Goal: Information Seeking & Learning: Learn about a topic

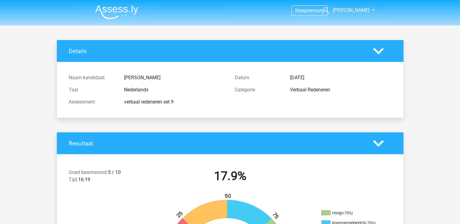
click at [118, 11] on img at bounding box center [116, 12] width 43 height 14
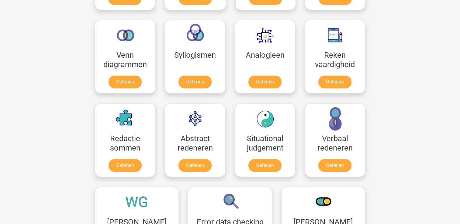
scroll to position [349, 0]
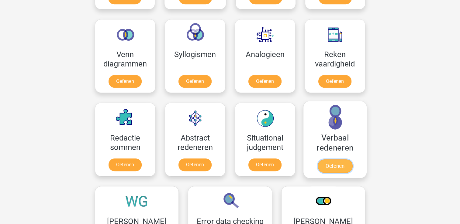
click at [338, 163] on link "Oefenen" at bounding box center [334, 165] width 35 height 13
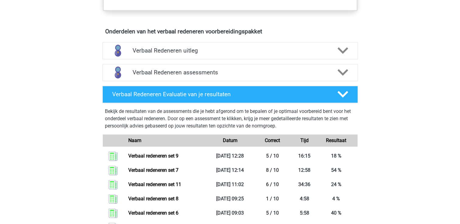
scroll to position [336, 0]
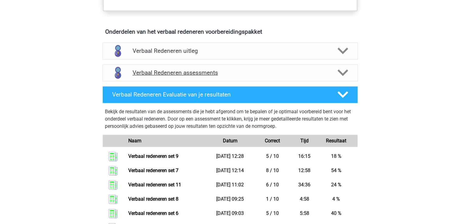
click at [350, 72] on div at bounding box center [342, 72] width 20 height 11
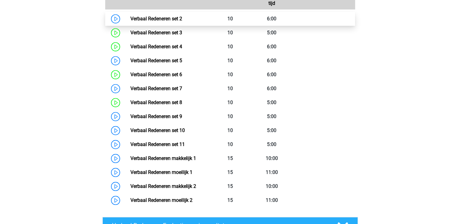
scroll to position [461, 0]
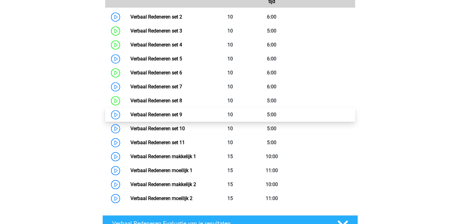
click at [178, 117] on link "Verbaal Redeneren set 9" at bounding box center [156, 115] width 52 height 6
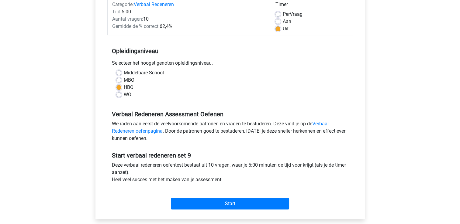
scroll to position [84, 0]
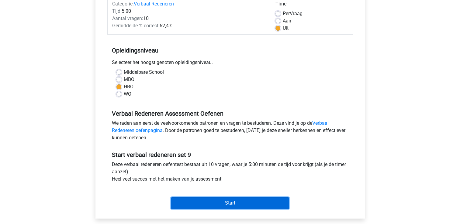
click at [206, 199] on input "Start" at bounding box center [230, 203] width 118 height 12
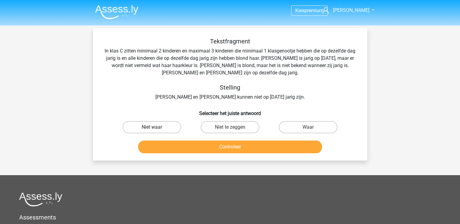
click at [158, 132] on label "Niet waar" at bounding box center [151, 127] width 59 height 12
click at [156, 131] on input "Niet waar" at bounding box center [154, 129] width 4 height 4
radio input "true"
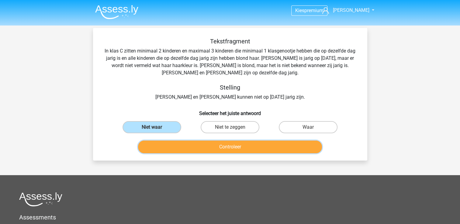
click at [199, 149] on button "Controleer" at bounding box center [230, 147] width 184 height 13
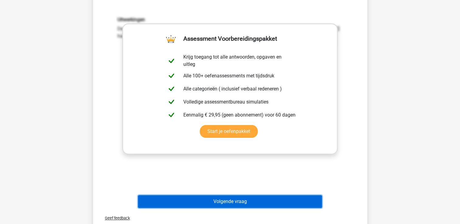
click at [230, 195] on button "Volgende vraag" at bounding box center [230, 201] width 184 height 13
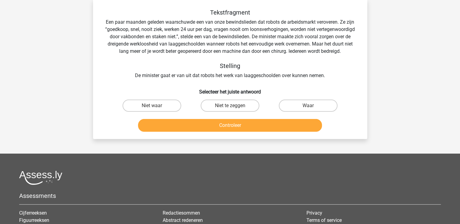
scroll to position [28, 0]
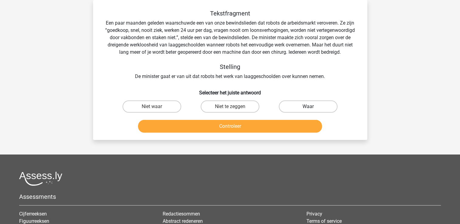
click at [318, 110] on label "Waar" at bounding box center [308, 107] width 59 height 12
click at [312, 110] on input "Waar" at bounding box center [310, 109] width 4 height 4
radio input "true"
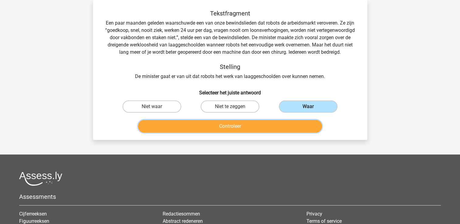
click at [274, 130] on button "Controleer" at bounding box center [230, 126] width 184 height 13
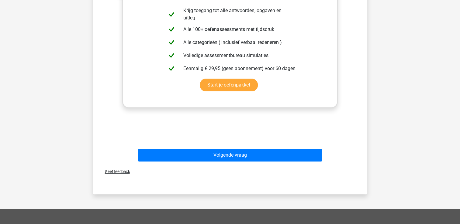
scroll to position [199, 0]
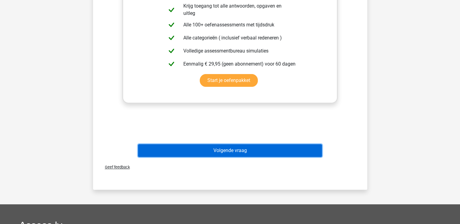
click at [245, 151] on button "Volgende vraag" at bounding box center [230, 150] width 184 height 13
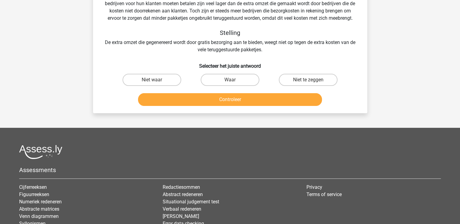
scroll to position [28, 0]
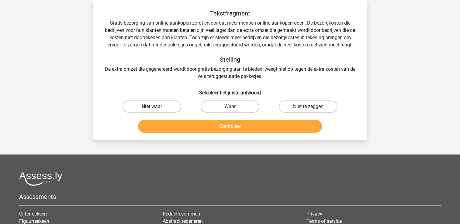
click at [167, 105] on label "Niet waar" at bounding box center [151, 107] width 59 height 12
click at [156, 107] on input "Niet waar" at bounding box center [154, 109] width 4 height 4
radio input "true"
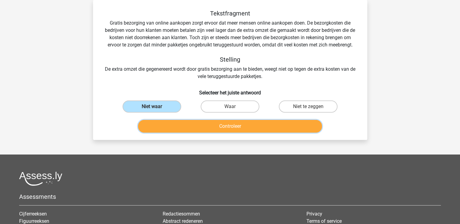
click at [179, 127] on button "Controleer" at bounding box center [230, 126] width 184 height 13
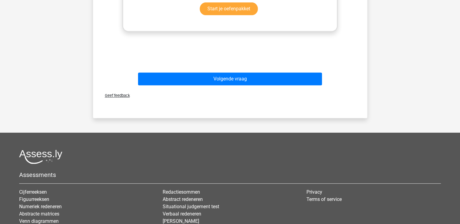
scroll to position [271, 0]
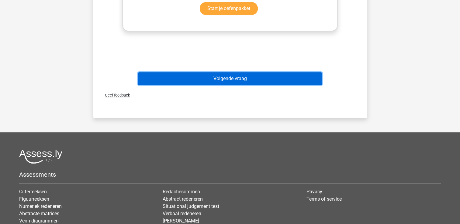
click at [199, 84] on button "Volgende vraag" at bounding box center [230, 78] width 184 height 13
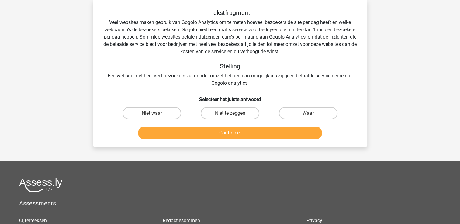
scroll to position [28, 0]
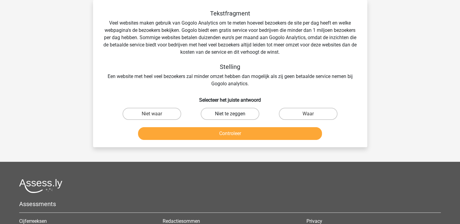
click at [235, 112] on label "Niet te zeggen" at bounding box center [229, 114] width 59 height 12
click at [234, 114] on input "Niet te zeggen" at bounding box center [232, 116] width 4 height 4
radio input "true"
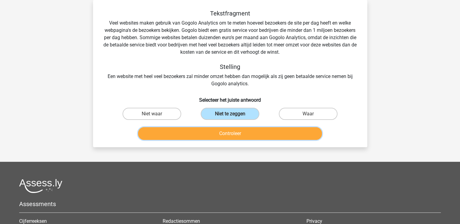
click at [215, 136] on button "Controleer" at bounding box center [230, 133] width 184 height 13
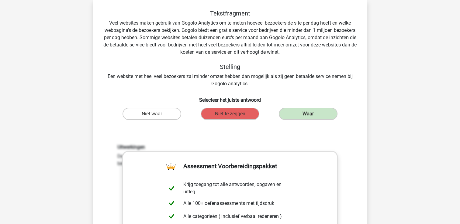
click at [215, 132] on div "Uitwerkingen De conclusie volgt. Alle bedrijven met veel bezoekers krijgen extr…" at bounding box center [230, 224] width 255 height 188
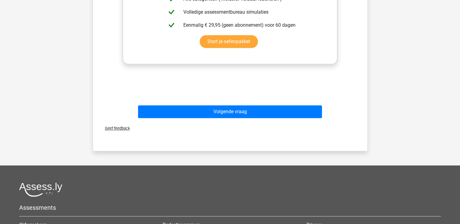
scroll to position [243, 0]
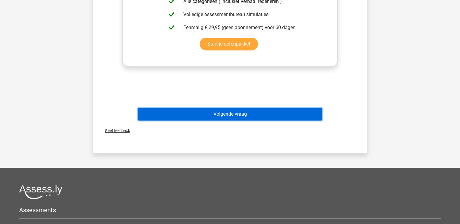
click at [243, 112] on button "Volgende vraag" at bounding box center [230, 114] width 184 height 13
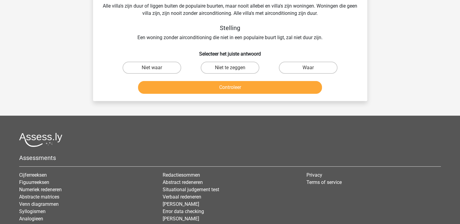
scroll to position [28, 0]
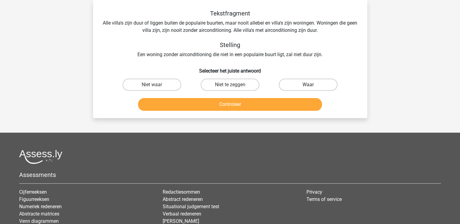
click at [295, 88] on label "Waar" at bounding box center [308, 85] width 59 height 12
click at [308, 88] on input "Waar" at bounding box center [310, 87] width 4 height 4
radio input "true"
drag, startPoint x: 224, startPoint y: 111, endPoint x: 232, endPoint y: 104, distance: 10.7
click at [232, 104] on div "Controleer" at bounding box center [230, 105] width 235 height 15
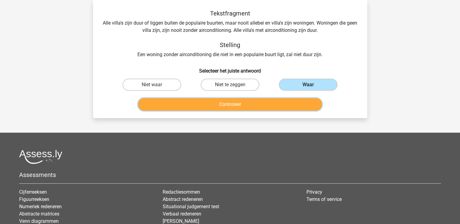
click at [232, 104] on button "Controleer" at bounding box center [230, 104] width 184 height 13
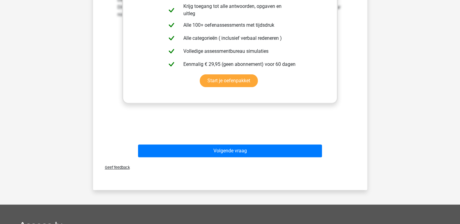
scroll to position [177, 0]
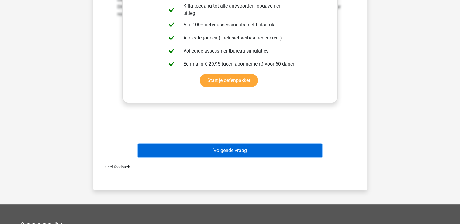
click at [221, 152] on button "Volgende vraag" at bounding box center [230, 150] width 184 height 13
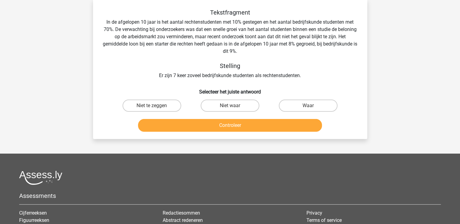
scroll to position [28, 0]
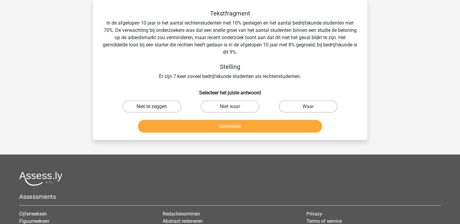
click at [152, 106] on label "Niet te zeggen" at bounding box center [151, 107] width 59 height 12
click at [152, 107] on input "Niet te zeggen" at bounding box center [154, 109] width 4 height 4
radio input "true"
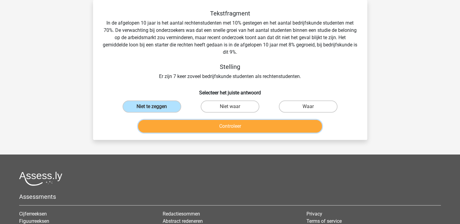
click at [190, 125] on button "Controleer" at bounding box center [230, 126] width 184 height 13
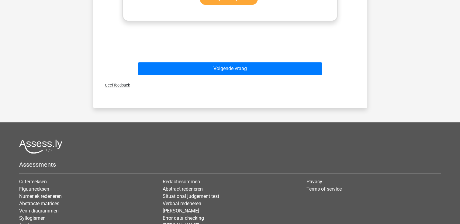
scroll to position [282, 0]
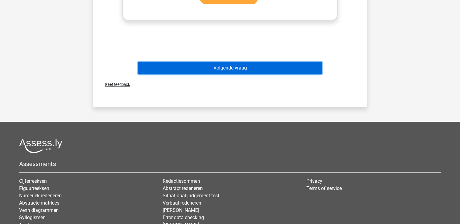
click at [224, 68] on button "Volgende vraag" at bounding box center [230, 68] width 184 height 13
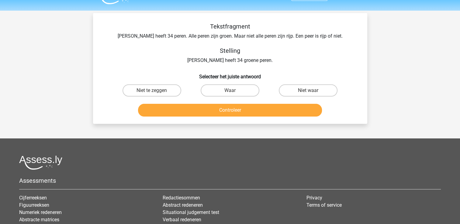
scroll to position [15, 0]
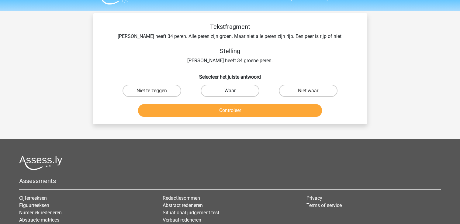
click at [224, 91] on label "Waar" at bounding box center [229, 91] width 59 height 12
click at [230, 91] on input "Waar" at bounding box center [232, 93] width 4 height 4
radio input "true"
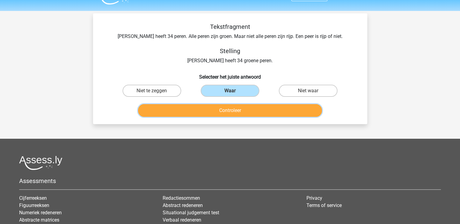
click at [219, 112] on button "Controleer" at bounding box center [230, 110] width 184 height 13
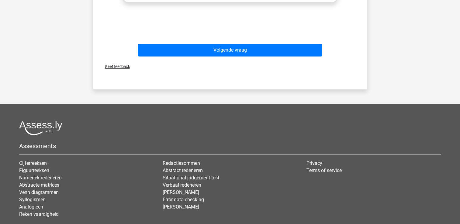
scroll to position [271, 0]
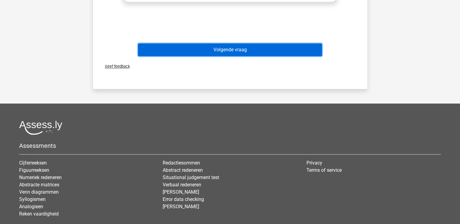
click at [239, 52] on button "Volgende vraag" at bounding box center [230, 49] width 184 height 13
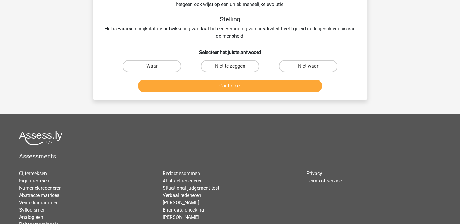
scroll to position [28, 0]
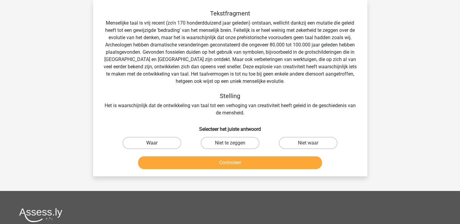
click at [165, 143] on label "Waar" at bounding box center [151, 143] width 59 height 12
click at [156, 143] on input "Waar" at bounding box center [154, 145] width 4 height 4
radio input "true"
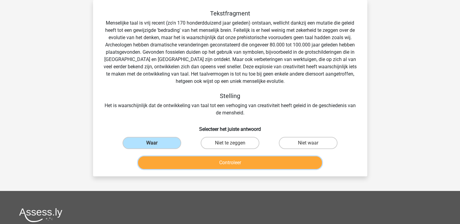
click at [189, 163] on button "Controleer" at bounding box center [230, 162] width 184 height 13
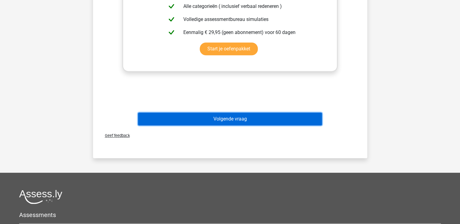
click at [225, 118] on button "Volgende vraag" at bounding box center [230, 119] width 184 height 13
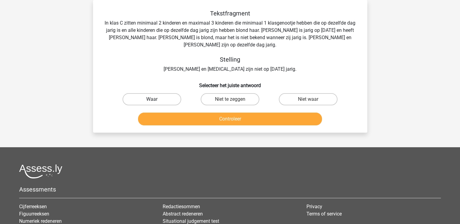
click at [152, 96] on div "Waar" at bounding box center [152, 99] width 78 height 17
click at [152, 96] on label "Waar" at bounding box center [151, 99] width 59 height 12
click at [152, 99] on input "Waar" at bounding box center [154, 101] width 4 height 4
radio input "true"
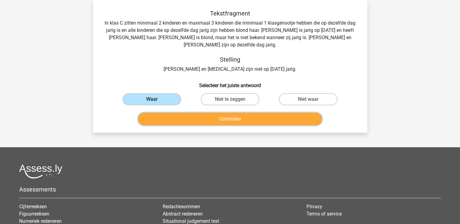
click at [175, 113] on button "Controleer" at bounding box center [230, 119] width 184 height 13
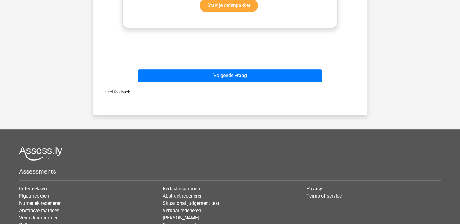
scroll to position [268, 0]
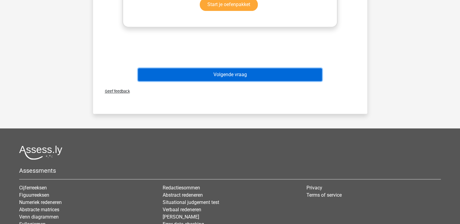
click at [215, 68] on button "Volgende vraag" at bounding box center [230, 74] width 184 height 13
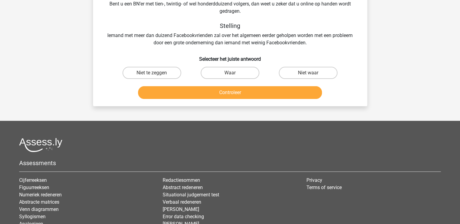
scroll to position [28, 0]
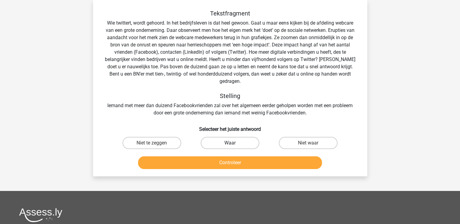
click at [236, 137] on label "Waar" at bounding box center [229, 143] width 59 height 12
click at [234, 143] on input "Waar" at bounding box center [232, 145] width 4 height 4
radio input "true"
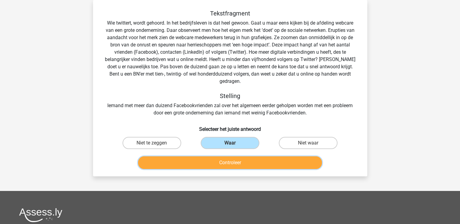
click at [214, 160] on button "Controleer" at bounding box center [230, 162] width 184 height 13
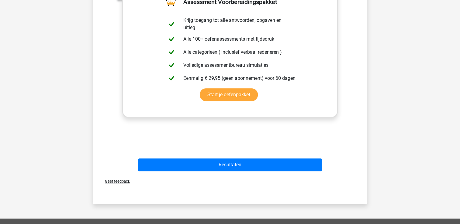
scroll to position [222, 0]
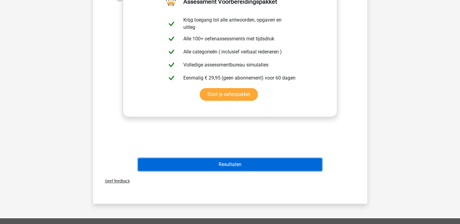
click at [239, 158] on button "Resultaten" at bounding box center [230, 164] width 184 height 13
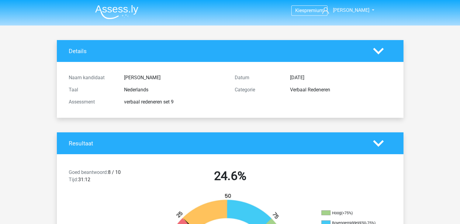
click at [136, 9] on img at bounding box center [116, 12] width 43 height 14
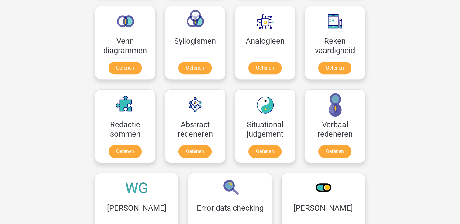
scroll to position [363, 0]
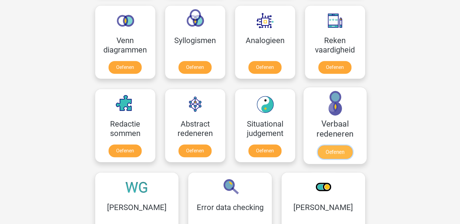
click at [323, 146] on link "Oefenen" at bounding box center [334, 152] width 35 height 13
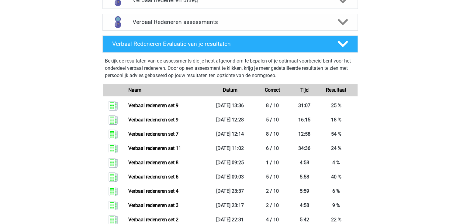
scroll to position [387, 0]
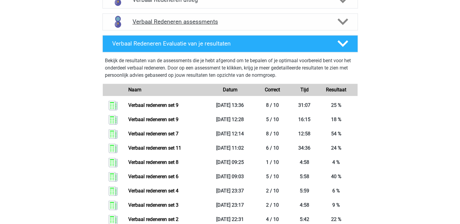
click at [339, 19] on polygon at bounding box center [342, 22] width 11 height 7
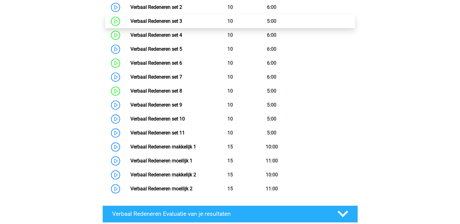
scroll to position [473, 0]
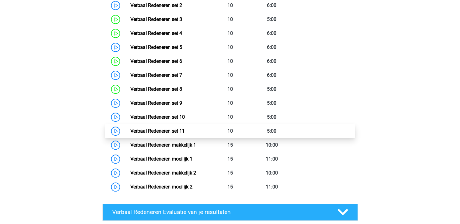
click at [182, 131] on link "Verbaal Redeneren set 11" at bounding box center [157, 131] width 54 height 6
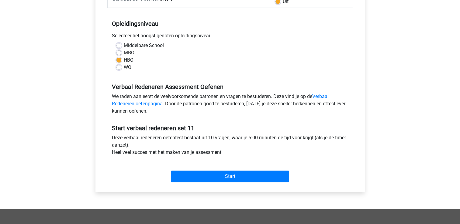
scroll to position [113, 0]
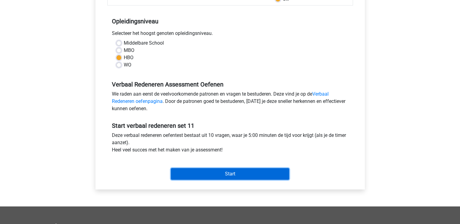
click at [230, 172] on input "Start" at bounding box center [230, 174] width 118 height 12
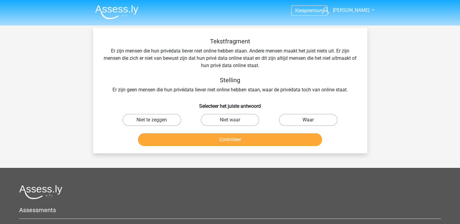
click at [300, 118] on label "Waar" at bounding box center [308, 120] width 59 height 12
click at [308, 120] on input "Waar" at bounding box center [310, 122] width 4 height 4
radio input "true"
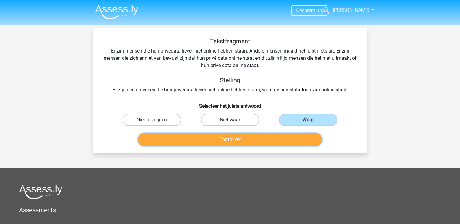
click at [238, 143] on button "Controleer" at bounding box center [230, 139] width 184 height 13
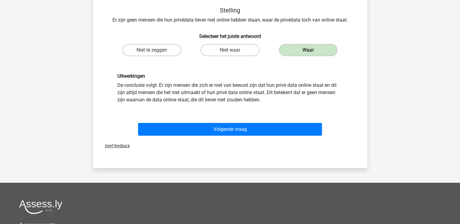
scroll to position [70, 0]
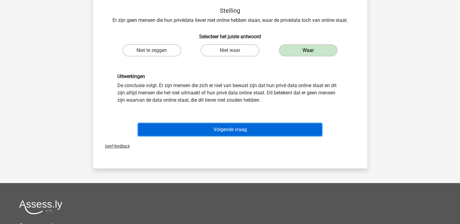
click at [242, 126] on button "Volgende vraag" at bounding box center [230, 129] width 184 height 13
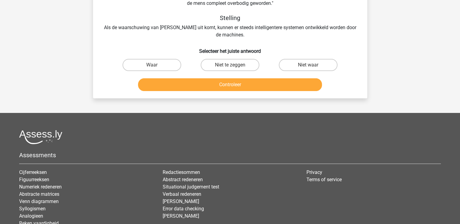
scroll to position [28, 0]
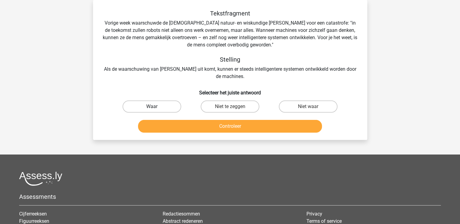
click at [170, 107] on label "Waar" at bounding box center [151, 107] width 59 height 12
click at [156, 107] on input "Waar" at bounding box center [154, 109] width 4 height 4
radio input "true"
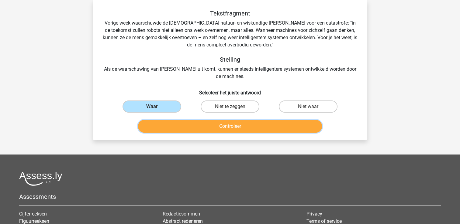
click at [207, 129] on button "Controleer" at bounding box center [230, 126] width 184 height 13
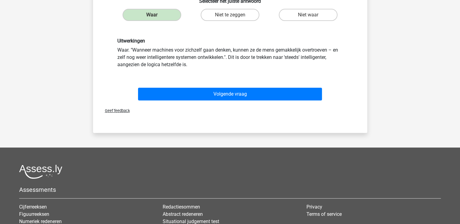
scroll to position [117, 0]
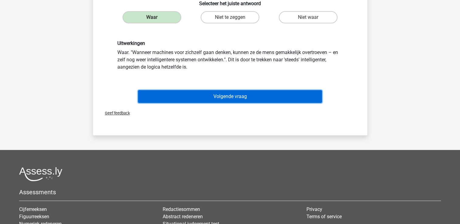
click at [229, 92] on button "Volgende vraag" at bounding box center [230, 96] width 184 height 13
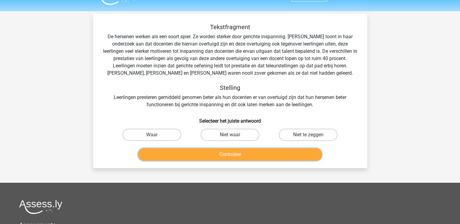
scroll to position [0, 0]
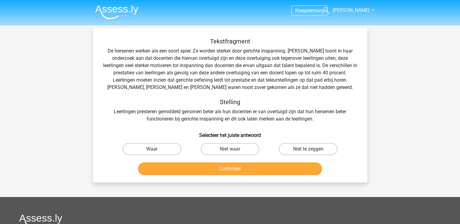
click at [102, 8] on img at bounding box center [116, 12] width 43 height 14
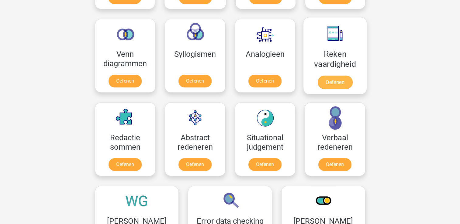
scroll to position [352, 0]
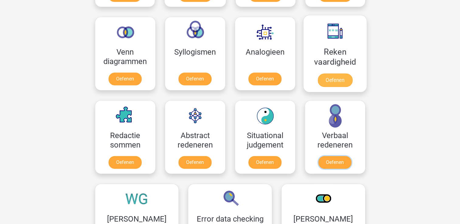
click at [329, 156] on link "Oefenen" at bounding box center [334, 162] width 33 height 13
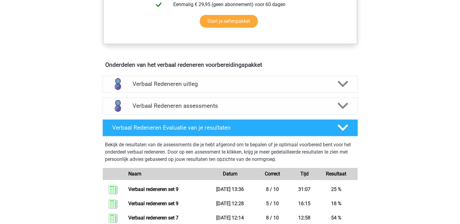
scroll to position [303, 0]
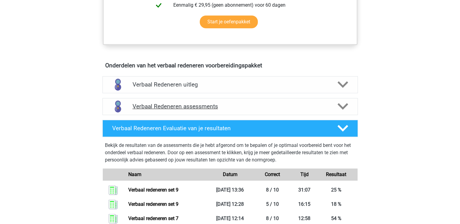
click at [347, 101] on icon at bounding box center [342, 106] width 11 height 11
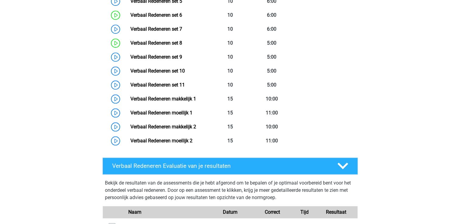
scroll to position [519, 0]
click at [173, 99] on link "Verbaal Redeneren makkelijk 1" at bounding box center [163, 99] width 66 height 6
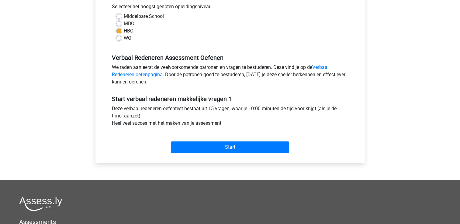
scroll to position [141, 0]
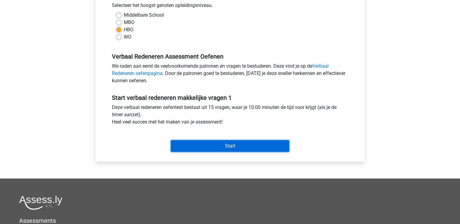
click at [195, 140] on input "Start" at bounding box center [230, 146] width 118 height 12
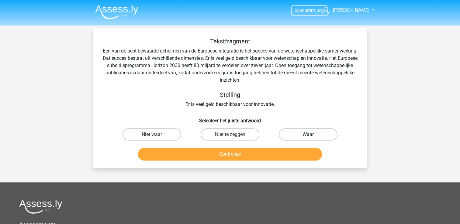
click at [301, 136] on label "Waar" at bounding box center [308, 134] width 59 height 12
click at [308, 136] on input "Waar" at bounding box center [310, 137] width 4 height 4
radio input "true"
click at [269, 162] on div "Controleer" at bounding box center [230, 155] width 235 height 15
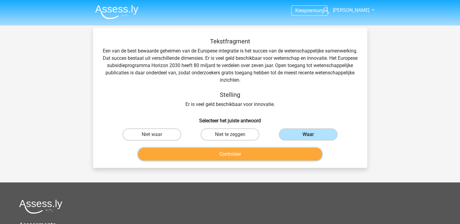
click at [268, 156] on button "Controleer" at bounding box center [230, 154] width 184 height 13
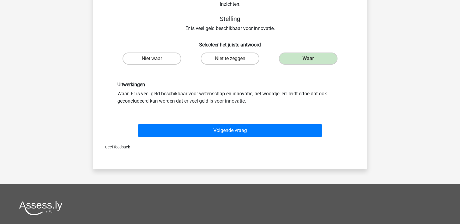
scroll to position [78, 0]
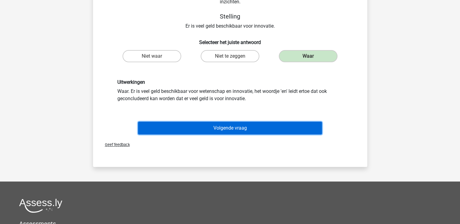
click at [263, 133] on button "Volgende vraag" at bounding box center [230, 128] width 184 height 13
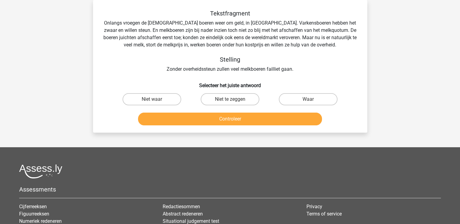
scroll to position [28, 0]
click at [162, 98] on label "Niet waar" at bounding box center [151, 99] width 59 height 12
click at [156, 99] on input "Niet waar" at bounding box center [154, 101] width 4 height 4
radio input "true"
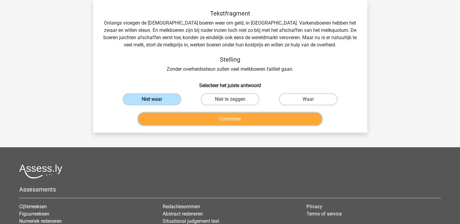
click at [187, 116] on button "Controleer" at bounding box center [230, 119] width 184 height 13
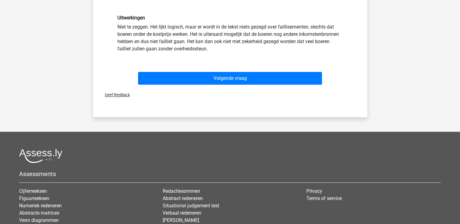
scroll to position [137, 0]
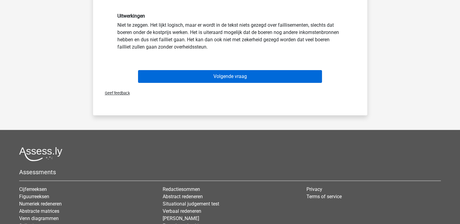
drag, startPoint x: 208, startPoint y: 84, endPoint x: 218, endPoint y: 75, distance: 13.8
click at [218, 75] on div "Volgende vraag" at bounding box center [230, 77] width 235 height 15
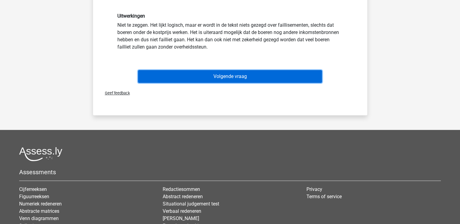
click at [218, 75] on button "Volgende vraag" at bounding box center [230, 76] width 184 height 13
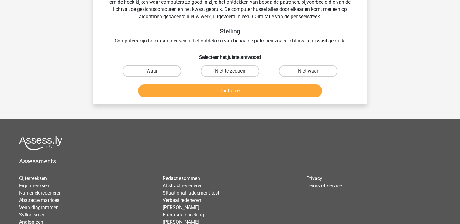
scroll to position [28, 0]
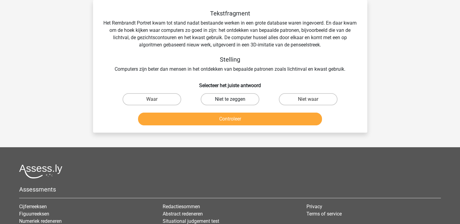
click at [218, 99] on label "Niet te zeggen" at bounding box center [229, 99] width 59 height 12
click at [230, 99] on input "Niet te zeggen" at bounding box center [232, 101] width 4 height 4
radio input "true"
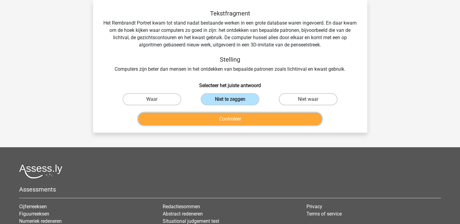
click at [216, 123] on button "Controleer" at bounding box center [230, 119] width 184 height 13
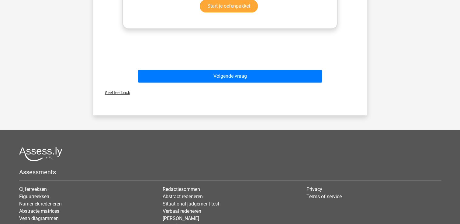
scroll to position [267, 0]
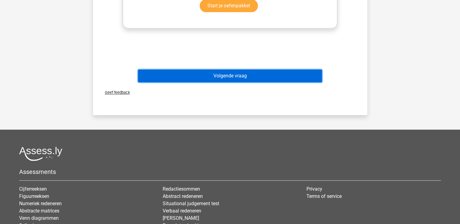
click at [227, 74] on button "Volgende vraag" at bounding box center [230, 76] width 184 height 13
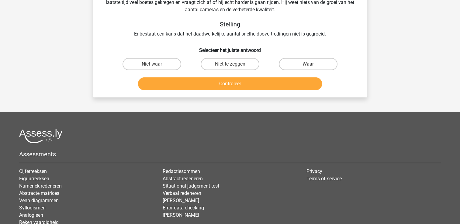
scroll to position [28, 0]
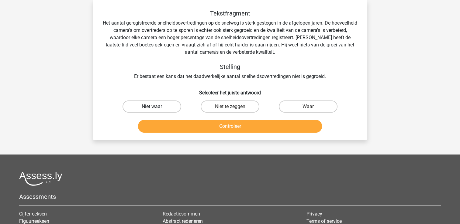
click at [156, 104] on label "Niet waar" at bounding box center [151, 107] width 59 height 12
click at [156, 107] on input "Niet waar" at bounding box center [154, 109] width 4 height 4
radio input "true"
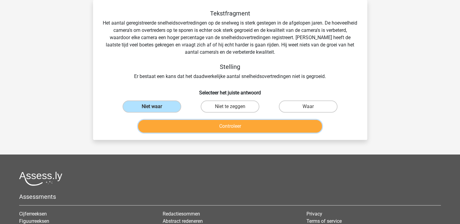
click at [173, 127] on button "Controleer" at bounding box center [230, 126] width 184 height 13
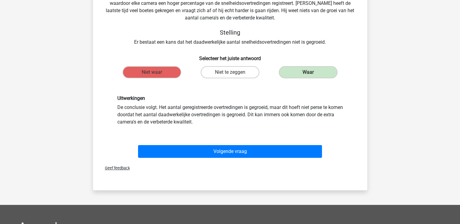
scroll to position [62, 0]
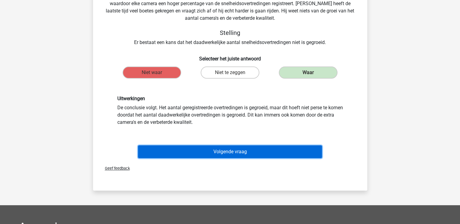
click at [185, 153] on button "Volgende vraag" at bounding box center [230, 152] width 184 height 13
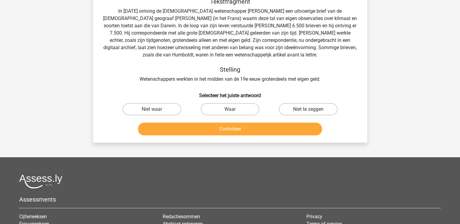
scroll to position [28, 0]
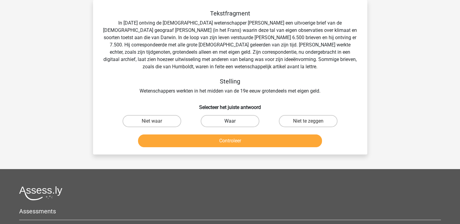
click at [227, 121] on label "Waar" at bounding box center [229, 121] width 59 height 12
click at [230, 121] on input "Waar" at bounding box center [232, 123] width 4 height 4
radio input "true"
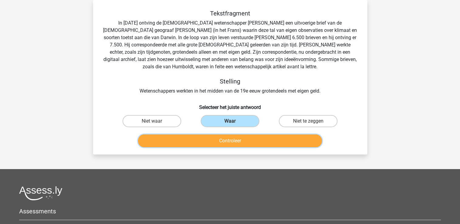
click at [228, 139] on button "Controleer" at bounding box center [230, 141] width 184 height 13
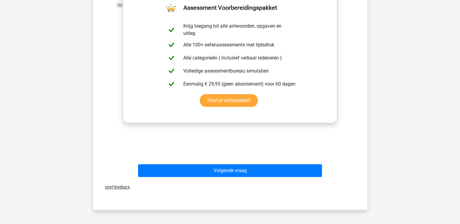
scroll to position [197, 0]
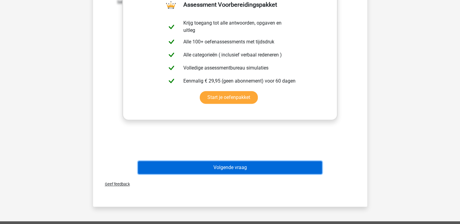
click at [224, 165] on button "Volgende vraag" at bounding box center [230, 167] width 184 height 13
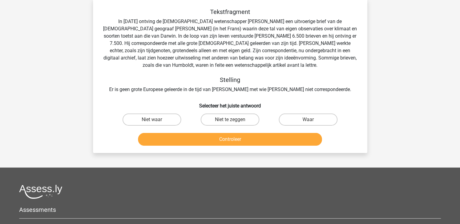
scroll to position [28, 0]
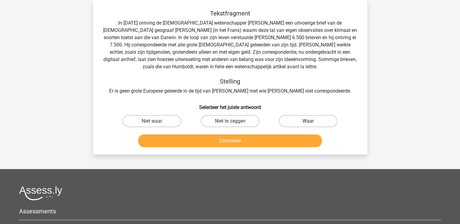
click at [288, 119] on label "Waar" at bounding box center [308, 121] width 59 height 12
click at [308, 121] on input "Waar" at bounding box center [310, 123] width 4 height 4
radio input "true"
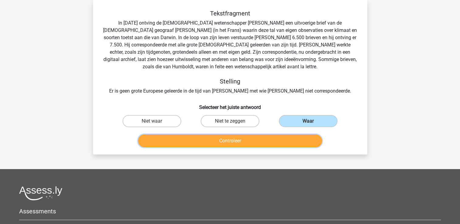
click at [257, 141] on button "Controleer" at bounding box center [230, 141] width 184 height 13
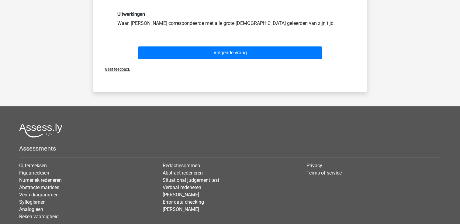
scroll to position [163, 0]
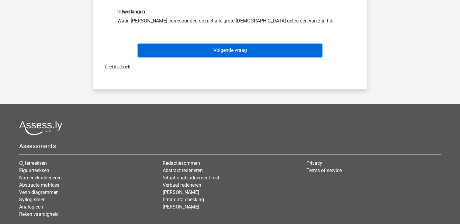
click at [250, 50] on button "Volgende vraag" at bounding box center [230, 50] width 184 height 13
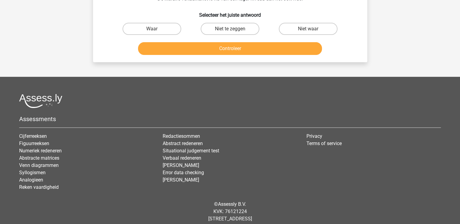
scroll to position [28, 0]
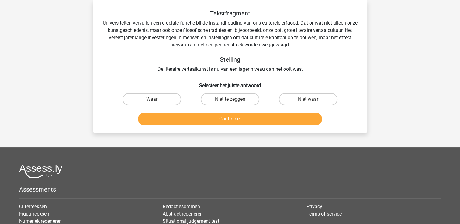
click at [152, 101] on input "Waar" at bounding box center [154, 101] width 4 height 4
radio input "true"
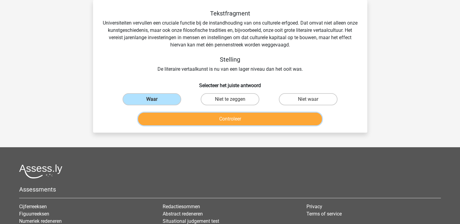
click at [176, 121] on button "Controleer" at bounding box center [230, 119] width 184 height 13
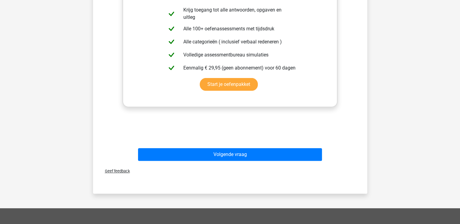
scroll to position [196, 0]
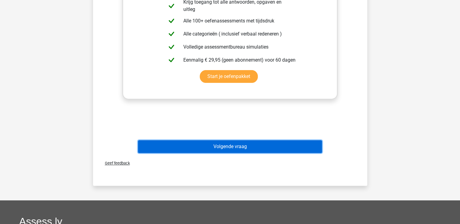
click at [210, 146] on button "Volgende vraag" at bounding box center [230, 146] width 184 height 13
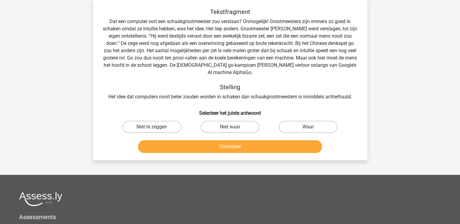
scroll to position [28, 0]
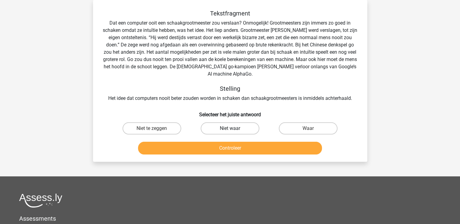
click at [239, 122] on label "Niet waar" at bounding box center [229, 128] width 59 height 12
click at [234, 128] on input "Niet waar" at bounding box center [232, 130] width 4 height 4
radio input "true"
click at [166, 123] on label "Niet te zeggen" at bounding box center [151, 128] width 59 height 12
click at [156, 128] on input "Niet te zeggen" at bounding box center [154, 130] width 4 height 4
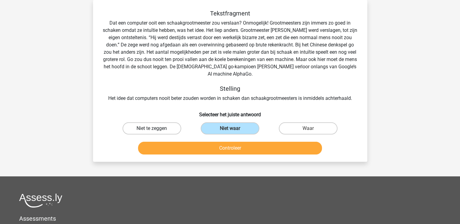
radio input "true"
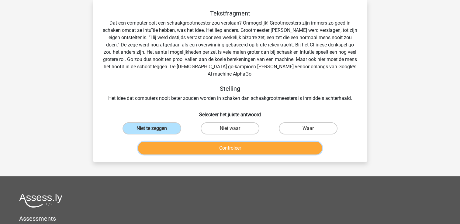
click at [187, 143] on button "Controleer" at bounding box center [230, 148] width 184 height 13
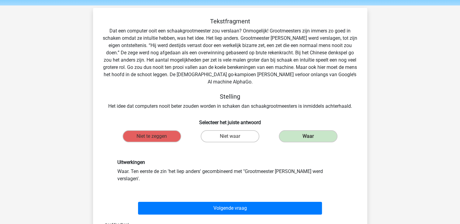
scroll to position [20, 0]
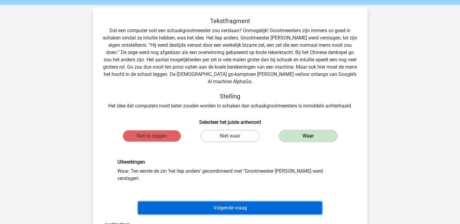
click at [224, 202] on button "Volgende vraag" at bounding box center [230, 208] width 184 height 13
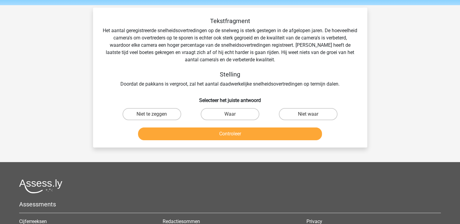
scroll to position [28, 0]
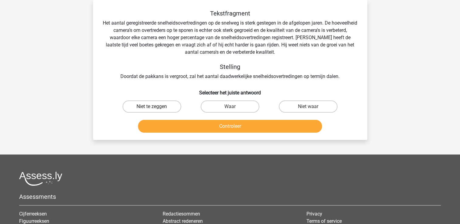
drag, startPoint x: 149, startPoint y: 103, endPoint x: 156, endPoint y: 108, distance: 8.0
click at [156, 108] on label "Niet te zeggen" at bounding box center [151, 107] width 59 height 12
click at [156, 108] on input "Niet te zeggen" at bounding box center [154, 109] width 4 height 4
radio input "true"
click at [156, 108] on label "Niet te zeggen" at bounding box center [151, 107] width 59 height 12
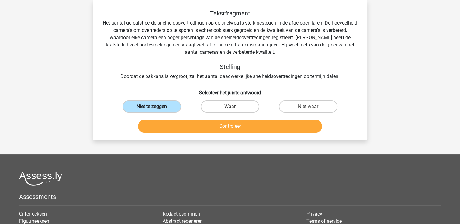
click at [156, 108] on input "Niet te zeggen" at bounding box center [154, 109] width 4 height 4
click at [191, 123] on button "Controleer" at bounding box center [230, 126] width 184 height 13
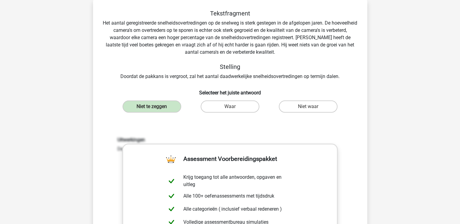
click at [191, 123] on div "Uitwerkingen De conclusie volgt niet. Hier wordt niets over gemeld in de tekst." at bounding box center [230, 216] width 255 height 188
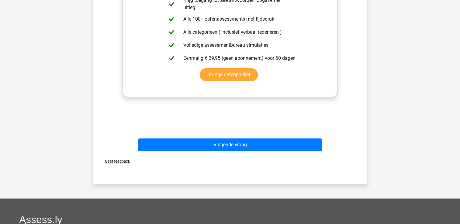
scroll to position [206, 0]
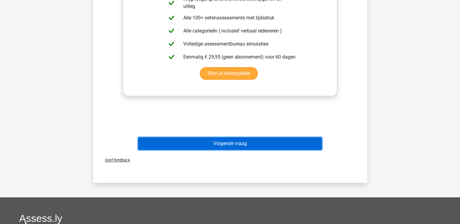
click at [198, 142] on button "Volgende vraag" at bounding box center [230, 143] width 184 height 13
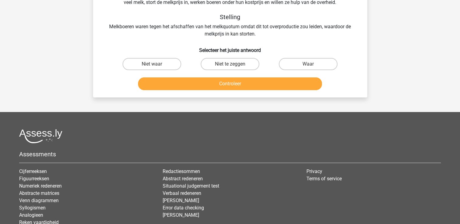
scroll to position [28, 0]
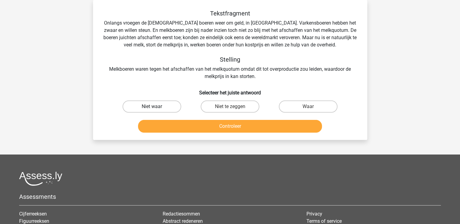
click at [151, 102] on label "Niet waar" at bounding box center [151, 107] width 59 height 12
click at [152, 107] on input "Niet waar" at bounding box center [154, 109] width 4 height 4
radio input "true"
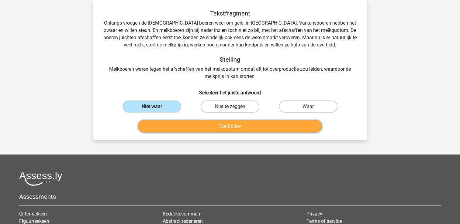
click at [187, 121] on button "Controleer" at bounding box center [230, 126] width 184 height 13
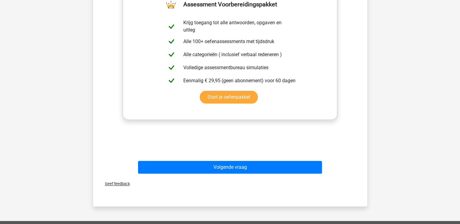
scroll to position [184, 0]
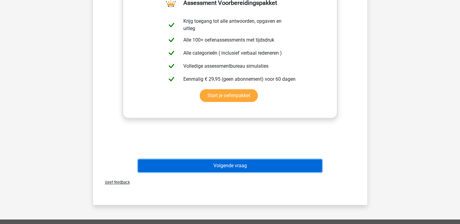
click at [209, 165] on button "Volgende vraag" at bounding box center [230, 165] width 184 height 13
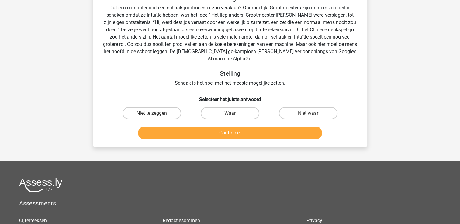
scroll to position [28, 0]
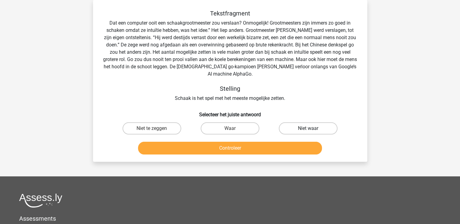
click at [296, 125] on label "Niet waar" at bounding box center [308, 128] width 59 height 12
click at [308, 128] on input "Niet waar" at bounding box center [310, 130] width 4 height 4
radio input "true"
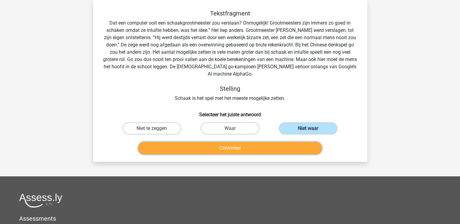
click at [260, 146] on button "Controleer" at bounding box center [230, 148] width 184 height 13
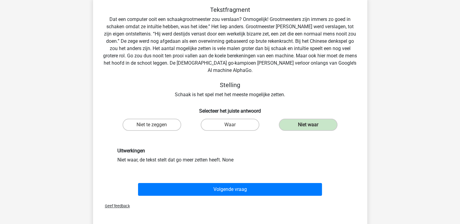
scroll to position [32, 0]
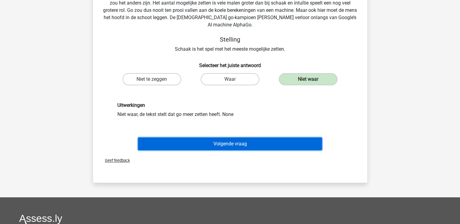
click at [258, 148] on button "Volgende vraag" at bounding box center [230, 144] width 184 height 13
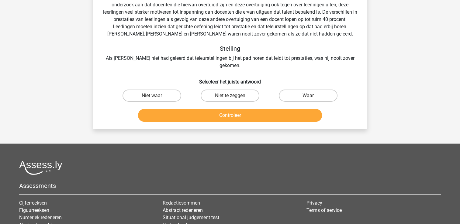
scroll to position [28, 0]
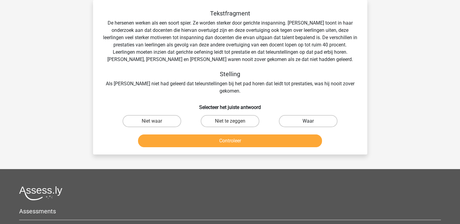
click at [306, 115] on label "Waar" at bounding box center [308, 121] width 59 height 12
click at [308, 121] on input "Waar" at bounding box center [310, 123] width 4 height 4
radio input "true"
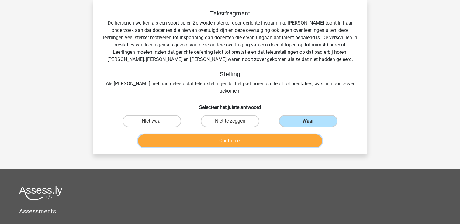
click at [272, 135] on button "Controleer" at bounding box center [230, 141] width 184 height 13
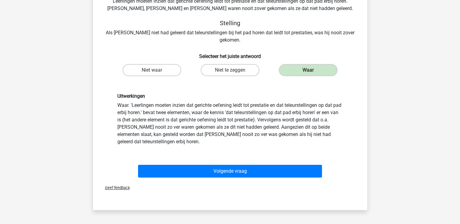
scroll to position [79, 0]
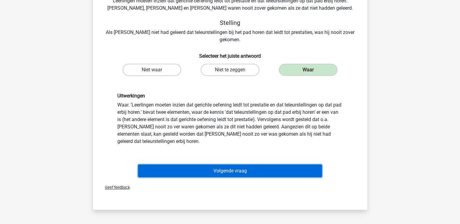
click at [243, 169] on button "Volgende vraag" at bounding box center [230, 171] width 184 height 13
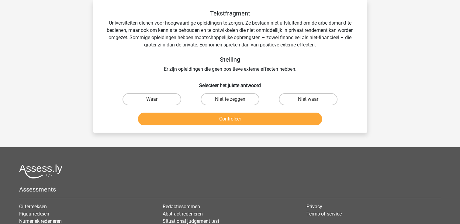
scroll to position [28, 0]
click at [243, 169] on div at bounding box center [229, 171] width 421 height 14
click at [146, 95] on label "Waar" at bounding box center [151, 99] width 59 height 12
click at [152, 99] on input "Waar" at bounding box center [154, 101] width 4 height 4
radio input "true"
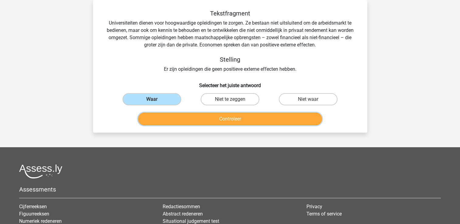
click at [198, 118] on button "Controleer" at bounding box center [230, 119] width 184 height 13
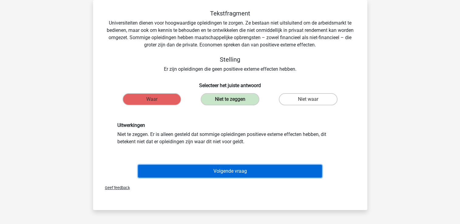
click at [218, 175] on button "Volgende vraag" at bounding box center [230, 171] width 184 height 13
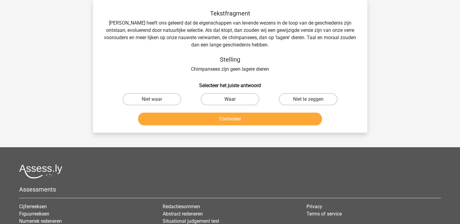
click at [224, 99] on label "Waar" at bounding box center [229, 99] width 59 height 12
click at [230, 99] on input "Waar" at bounding box center [232, 101] width 4 height 4
radio input "true"
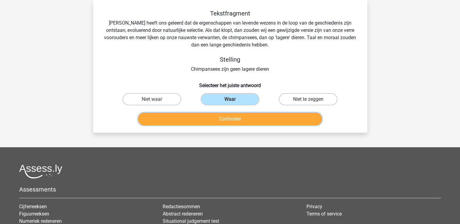
click at [221, 119] on button "Controleer" at bounding box center [230, 119] width 184 height 13
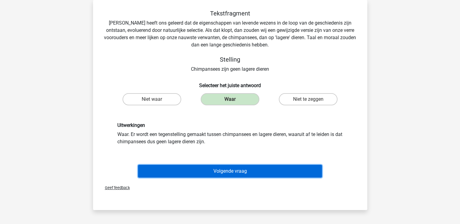
click at [216, 173] on button "Volgende vraag" at bounding box center [230, 171] width 184 height 13
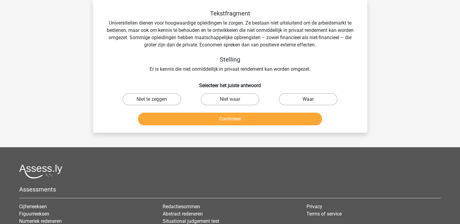
click at [306, 96] on label "Waar" at bounding box center [308, 99] width 59 height 12
click at [308, 99] on input "Waar" at bounding box center [310, 101] width 4 height 4
radio input "true"
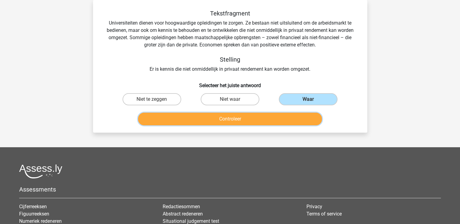
click at [272, 116] on button "Controleer" at bounding box center [230, 119] width 184 height 13
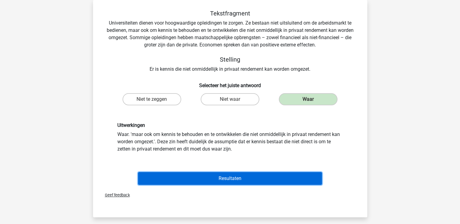
click at [231, 176] on button "Resultaten" at bounding box center [230, 178] width 184 height 13
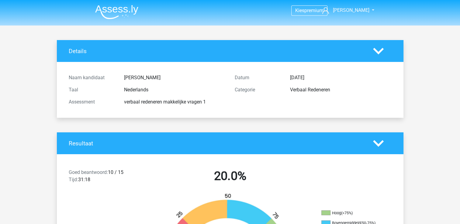
click at [102, 6] on img at bounding box center [116, 12] width 43 height 14
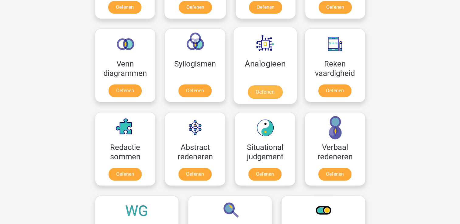
scroll to position [345, 0]
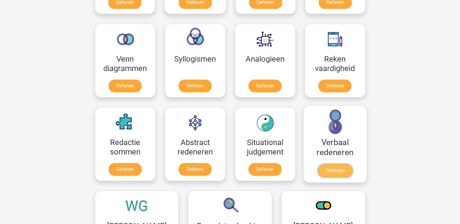
click at [348, 164] on link "Oefenen" at bounding box center [334, 170] width 35 height 13
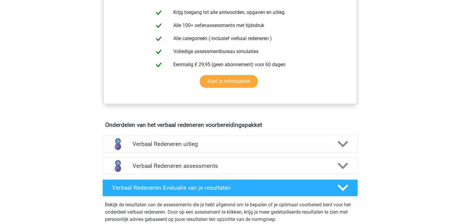
scroll to position [287, 0]
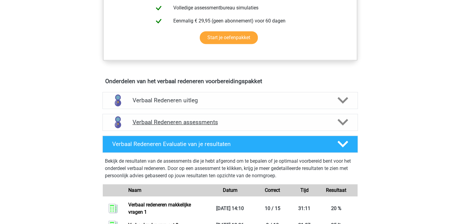
click at [326, 123] on h4 "Verbaal Redeneren assessments" at bounding box center [229, 122] width 195 height 7
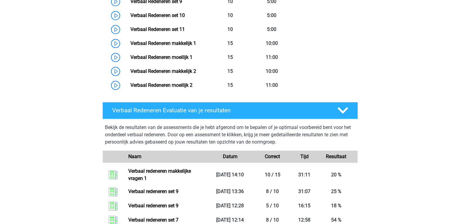
scroll to position [585, 0]
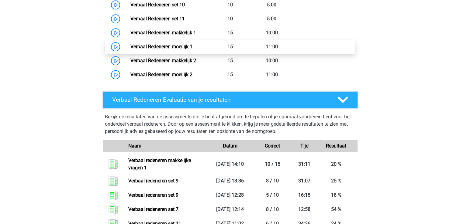
click at [161, 44] on link "Verbaal Redeneren moeilijk 1" at bounding box center [161, 47] width 62 height 6
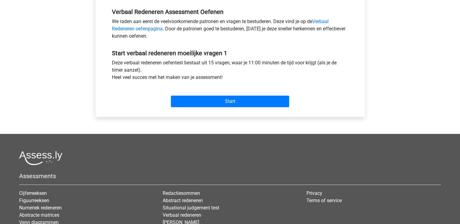
scroll to position [192, 0]
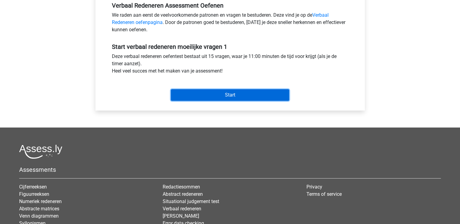
click at [256, 98] on input "Start" at bounding box center [230, 95] width 118 height 12
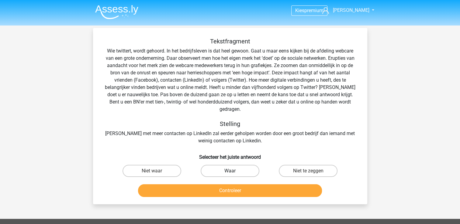
click at [239, 169] on label "Waar" at bounding box center [229, 171] width 59 height 12
click at [234, 171] on input "Waar" at bounding box center [232, 173] width 4 height 4
radio input "true"
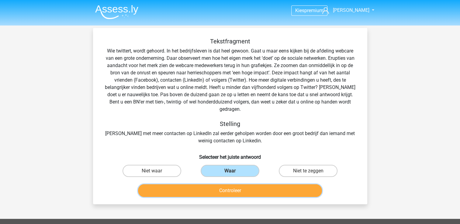
click at [236, 184] on button "Controleer" at bounding box center [230, 190] width 184 height 13
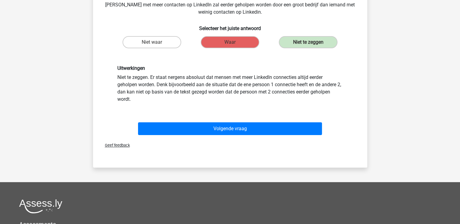
scroll to position [136, 0]
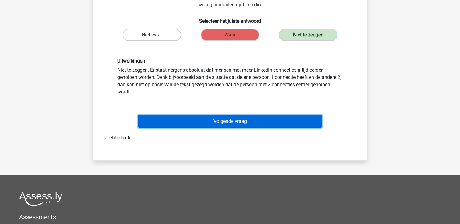
click at [227, 118] on button "Volgende vraag" at bounding box center [230, 121] width 184 height 13
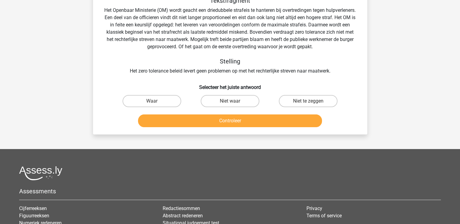
scroll to position [28, 0]
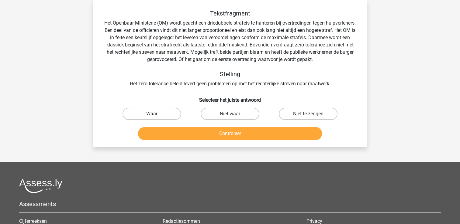
click at [158, 117] on label "Waar" at bounding box center [151, 114] width 59 height 12
click at [156, 117] on input "Waar" at bounding box center [154, 116] width 4 height 4
radio input "true"
click at [172, 140] on div "Controleer" at bounding box center [230, 134] width 235 height 15
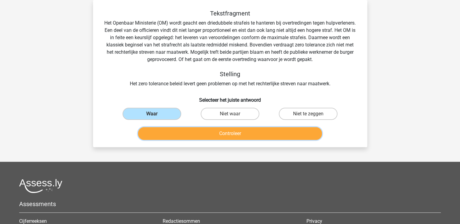
click at [179, 135] on button "Controleer" at bounding box center [230, 133] width 184 height 13
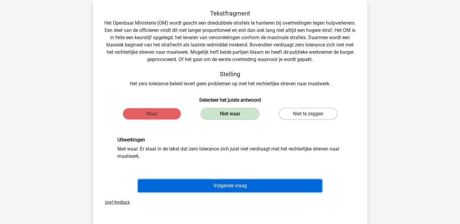
click at [214, 189] on button "Volgende vraag" at bounding box center [230, 186] width 184 height 13
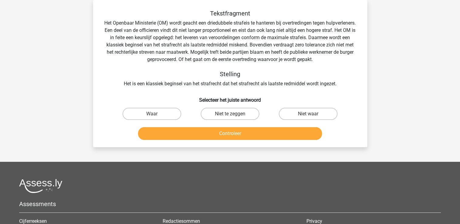
click at [153, 114] on input "Waar" at bounding box center [154, 116] width 4 height 4
radio input "true"
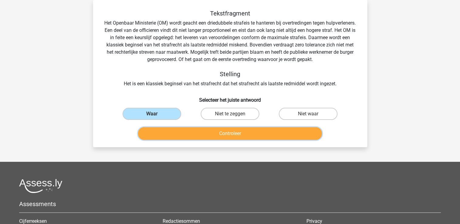
click at [216, 135] on button "Controleer" at bounding box center [230, 133] width 184 height 13
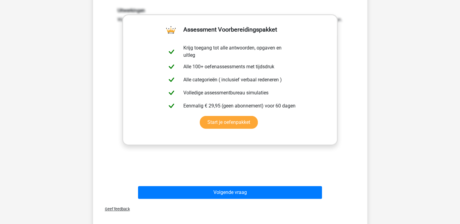
scroll to position [174, 0]
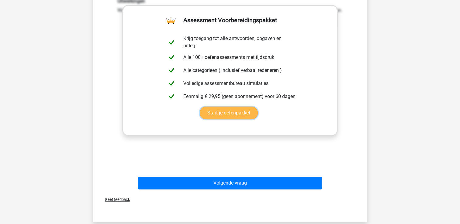
click at [216, 119] on link "Start je oefenpakket" at bounding box center [229, 113] width 58 height 13
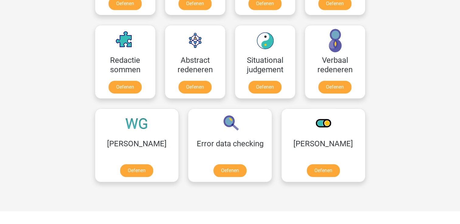
scroll to position [427, 0]
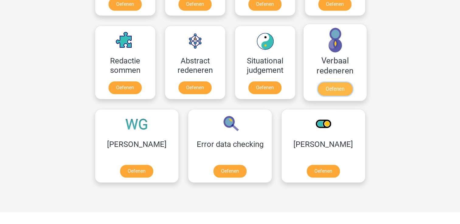
click at [344, 82] on link "Oefenen" at bounding box center [334, 88] width 35 height 13
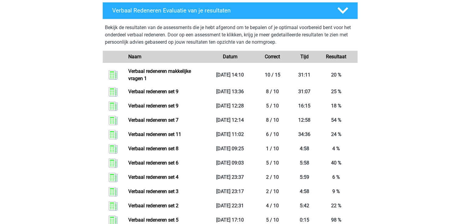
scroll to position [420, 0]
click at [178, 90] on link "Verbaal redeneren set 9" at bounding box center [153, 92] width 50 height 6
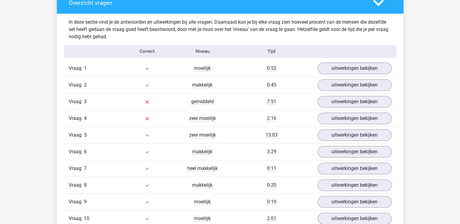
scroll to position [464, 0]
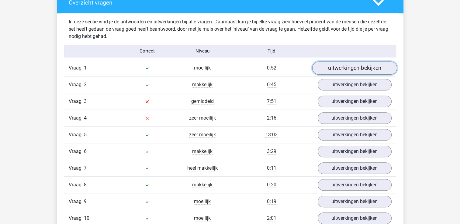
click at [352, 66] on link "uitwerkingen bekijken" at bounding box center [354, 67] width 85 height 13
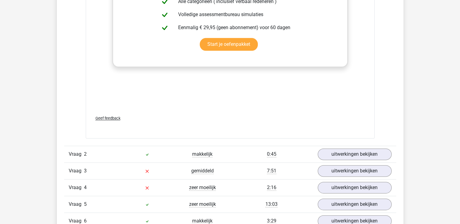
scroll to position [738, 0]
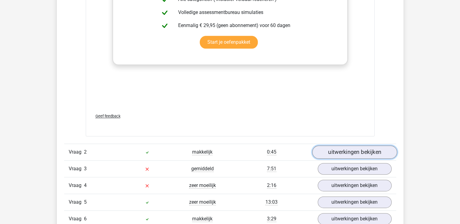
click at [327, 148] on link "uitwerkingen bekijken" at bounding box center [354, 152] width 85 height 13
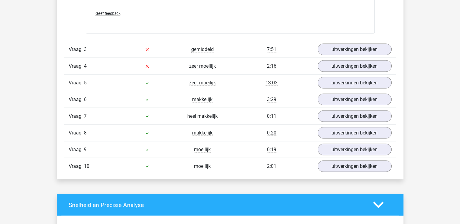
scroll to position [1207, 0]
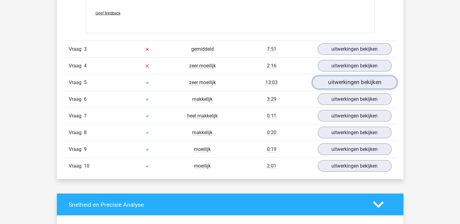
click at [338, 77] on link "uitwerkingen bekijken" at bounding box center [354, 82] width 85 height 13
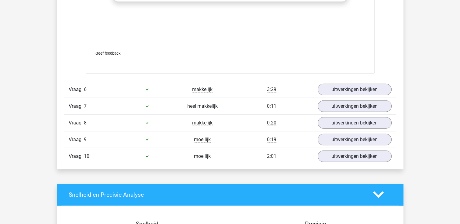
scroll to position [1544, 0]
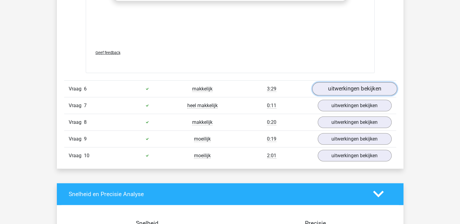
click at [329, 83] on link "uitwerkingen bekijken" at bounding box center [354, 88] width 85 height 13
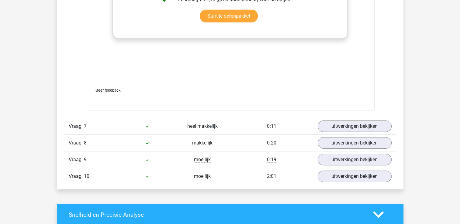
scroll to position [1865, 0]
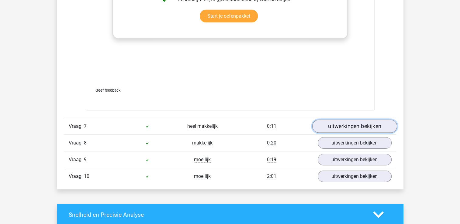
click at [343, 120] on link "uitwerkingen bekijken" at bounding box center [354, 126] width 85 height 13
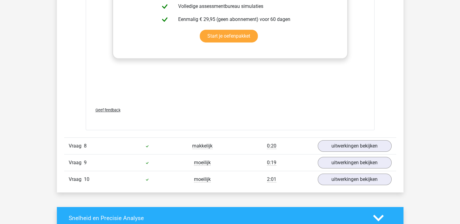
scroll to position [2182, 0]
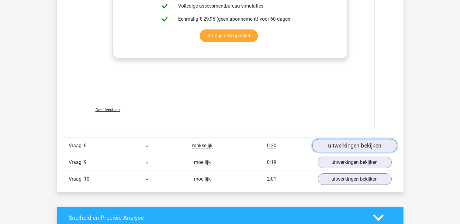
click at [338, 139] on link "uitwerkingen bekijken" at bounding box center [354, 145] width 85 height 13
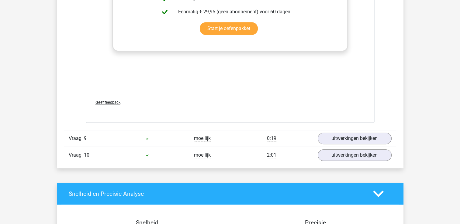
scroll to position [2585, 0]
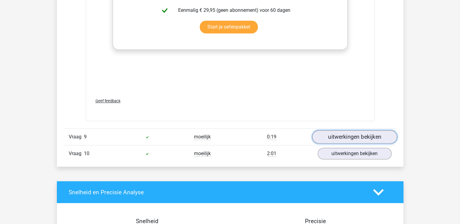
click at [358, 130] on link "uitwerkingen bekijken" at bounding box center [354, 136] width 85 height 13
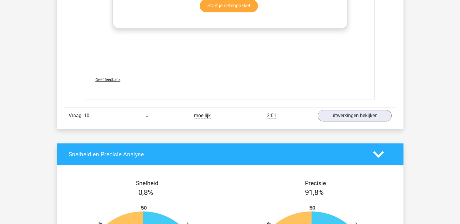
scroll to position [2967, 0]
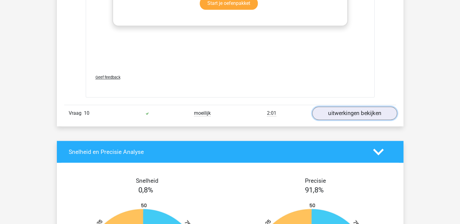
click at [331, 107] on link "uitwerkingen bekijken" at bounding box center [354, 113] width 85 height 13
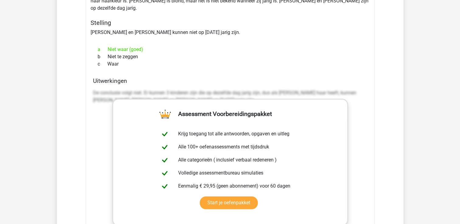
scroll to position [511, 0]
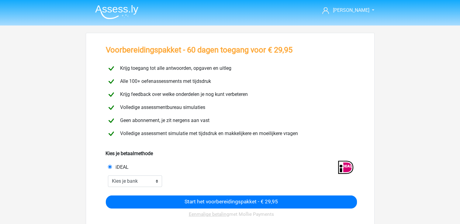
click at [228, 180] on div at bounding box center [261, 182] width 190 height 12
click at [113, 10] on img at bounding box center [116, 12] width 43 height 14
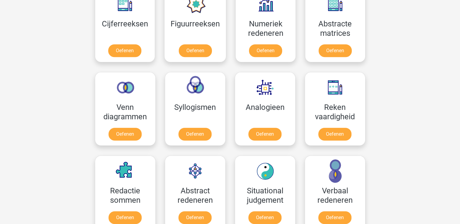
scroll to position [310, 0]
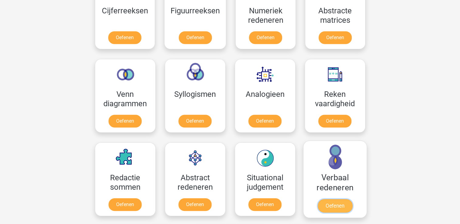
click at [323, 199] on link "Oefenen" at bounding box center [334, 205] width 35 height 13
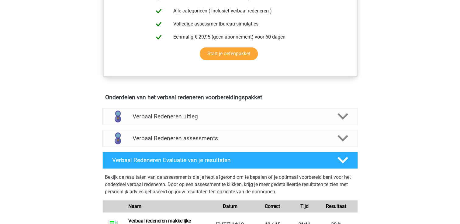
scroll to position [273, 0]
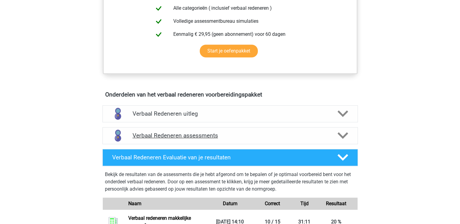
click at [278, 132] on h4 "Verbaal Redeneren assessments" at bounding box center [229, 135] width 195 height 7
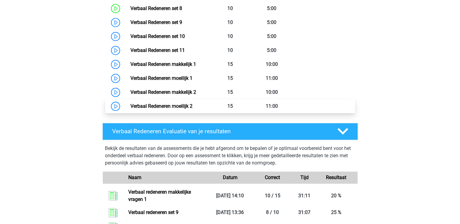
scroll to position [554, 0]
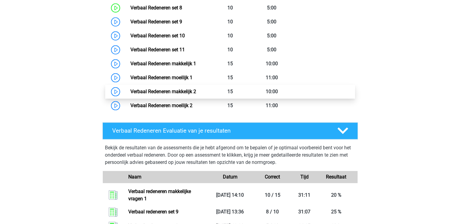
click at [191, 94] on link "Verbaal Redeneren makkelijk 2" at bounding box center [163, 92] width 66 height 6
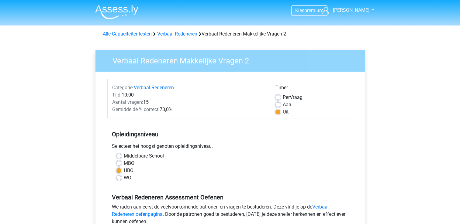
drag, startPoint x: 0, startPoint y: 0, endPoint x: 193, endPoint y: 85, distance: 210.8
click at [193, 85] on div "Categorie: Verbaal Redeneren Tijd: 10:00 Aantal vragen: 15 Gemiddelde % correct…" at bounding box center [189, 100] width 163 height 32
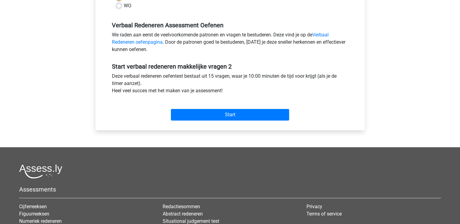
scroll to position [170, 0]
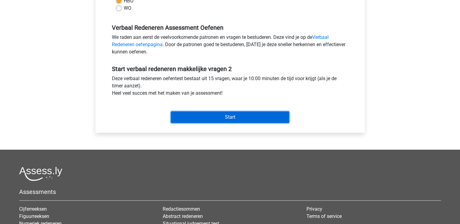
click at [248, 118] on input "Start" at bounding box center [230, 117] width 118 height 12
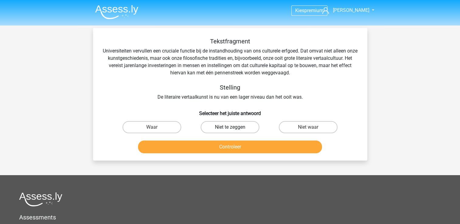
click at [223, 128] on label "Niet te zeggen" at bounding box center [229, 127] width 59 height 12
click at [230, 128] on input "Niet te zeggen" at bounding box center [232, 129] width 4 height 4
radio input "true"
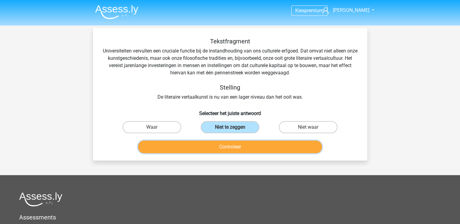
click at [231, 145] on button "Controleer" at bounding box center [230, 147] width 184 height 13
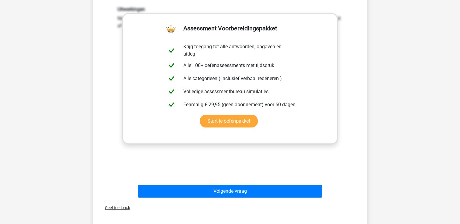
scroll to position [152, 0]
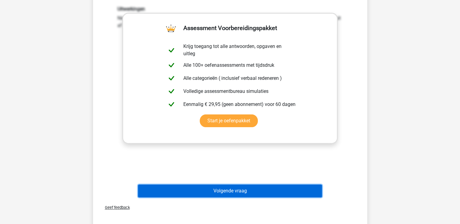
click at [228, 188] on button "Volgende vraag" at bounding box center [230, 191] width 184 height 13
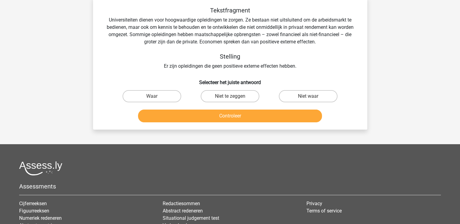
scroll to position [28, 0]
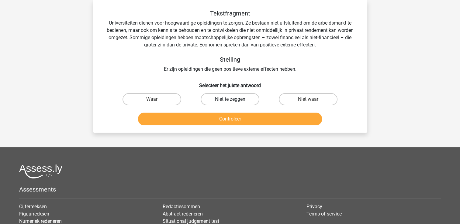
click at [228, 101] on label "Niet te zeggen" at bounding box center [229, 99] width 59 height 12
click at [230, 101] on input "Niet te zeggen" at bounding box center [232, 101] width 4 height 4
radio input "true"
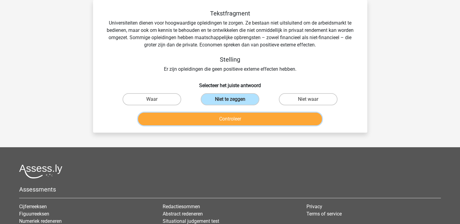
click at [227, 120] on button "Controleer" at bounding box center [230, 119] width 184 height 13
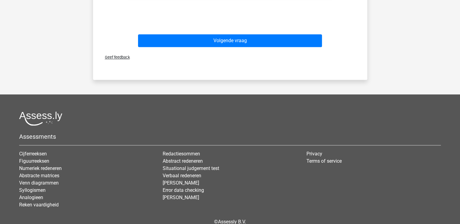
scroll to position [302, 0]
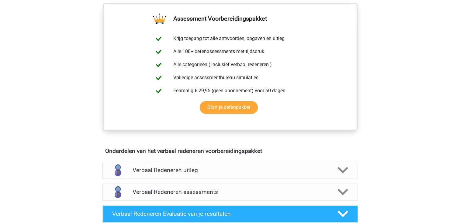
scroll to position [256, 0]
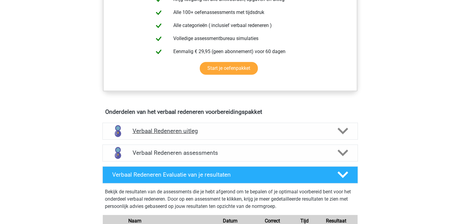
click at [189, 136] on div "Verbaal Redeneren uitleg" at bounding box center [229, 131] width 255 height 17
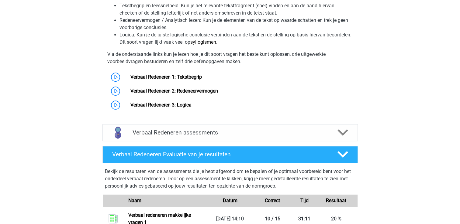
scroll to position [479, 0]
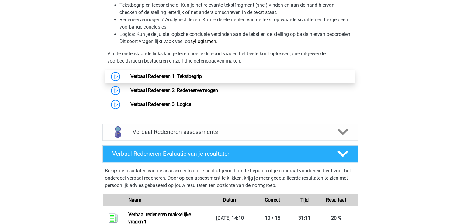
click at [185, 77] on link "Verbaal Redeneren 1: Tekstbegrip" at bounding box center [165, 77] width 71 height 6
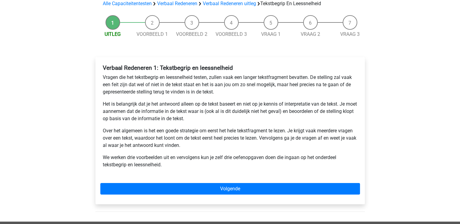
scroll to position [57, 0]
